Goal: Navigation & Orientation: Find specific page/section

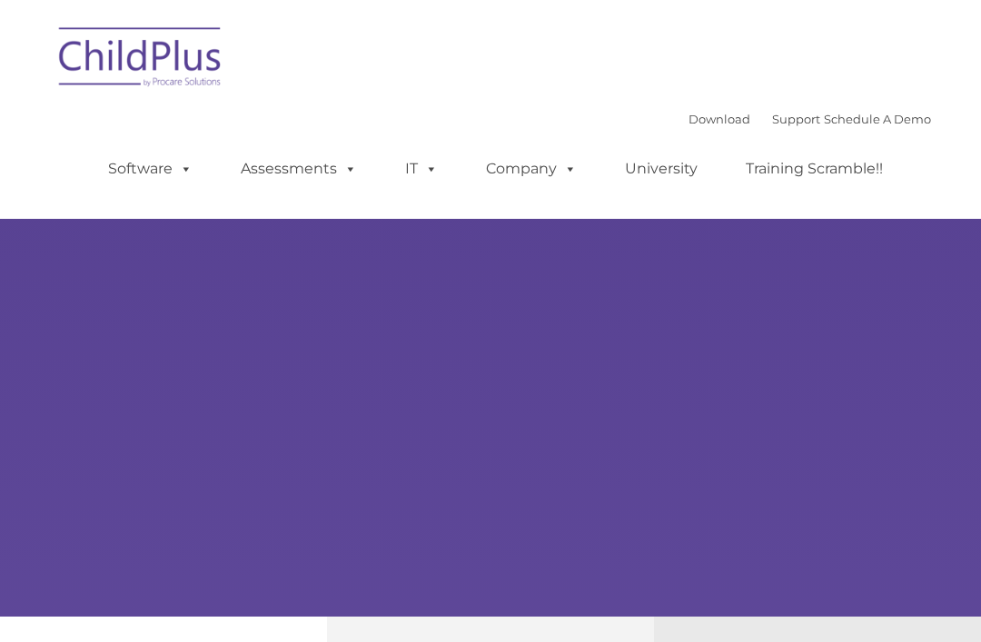
type input ""
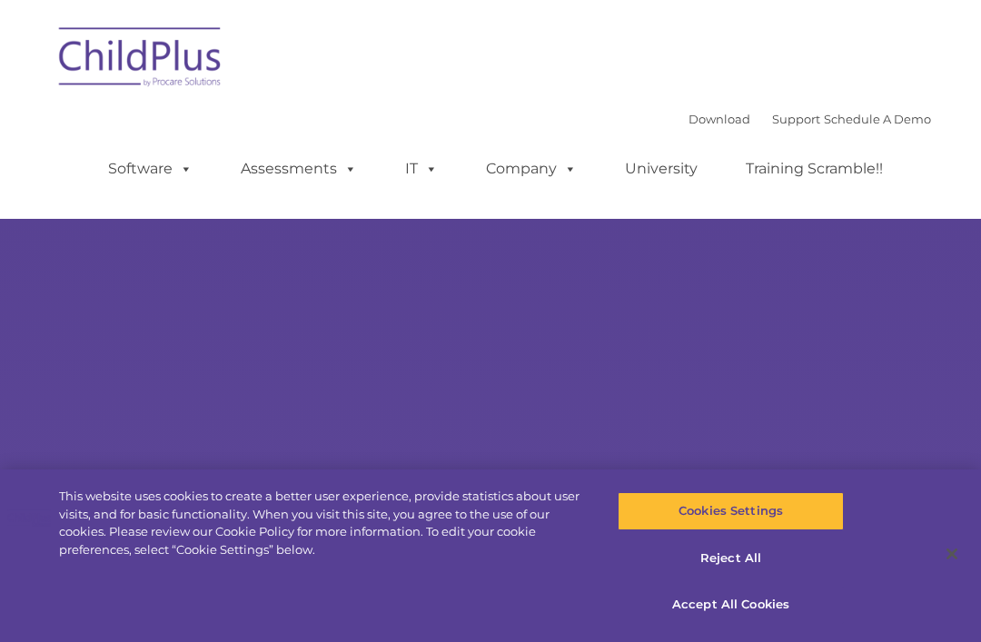
select select "MEDIUM"
